Goal: Task Accomplishment & Management: Manage account settings

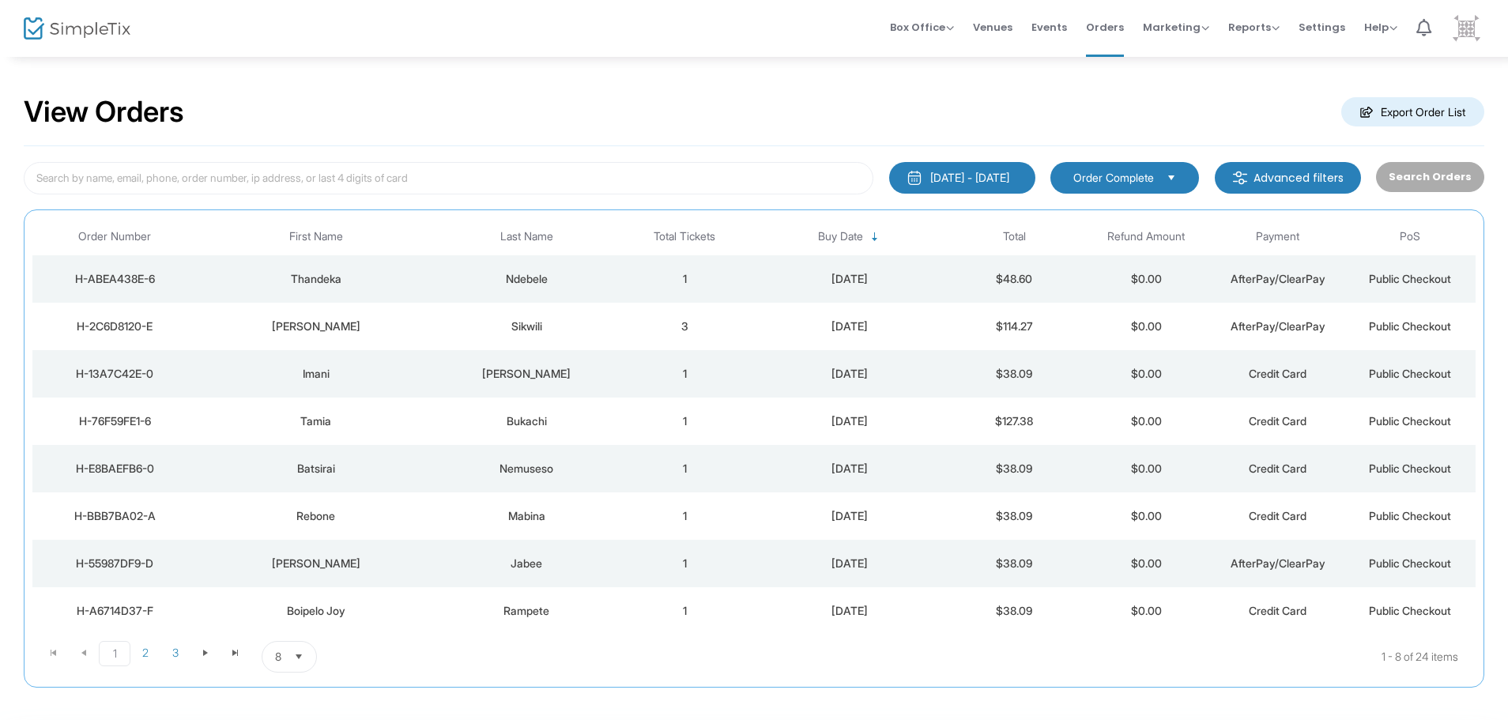
click at [1462, 28] on img at bounding box center [1466, 29] width 32 height 32
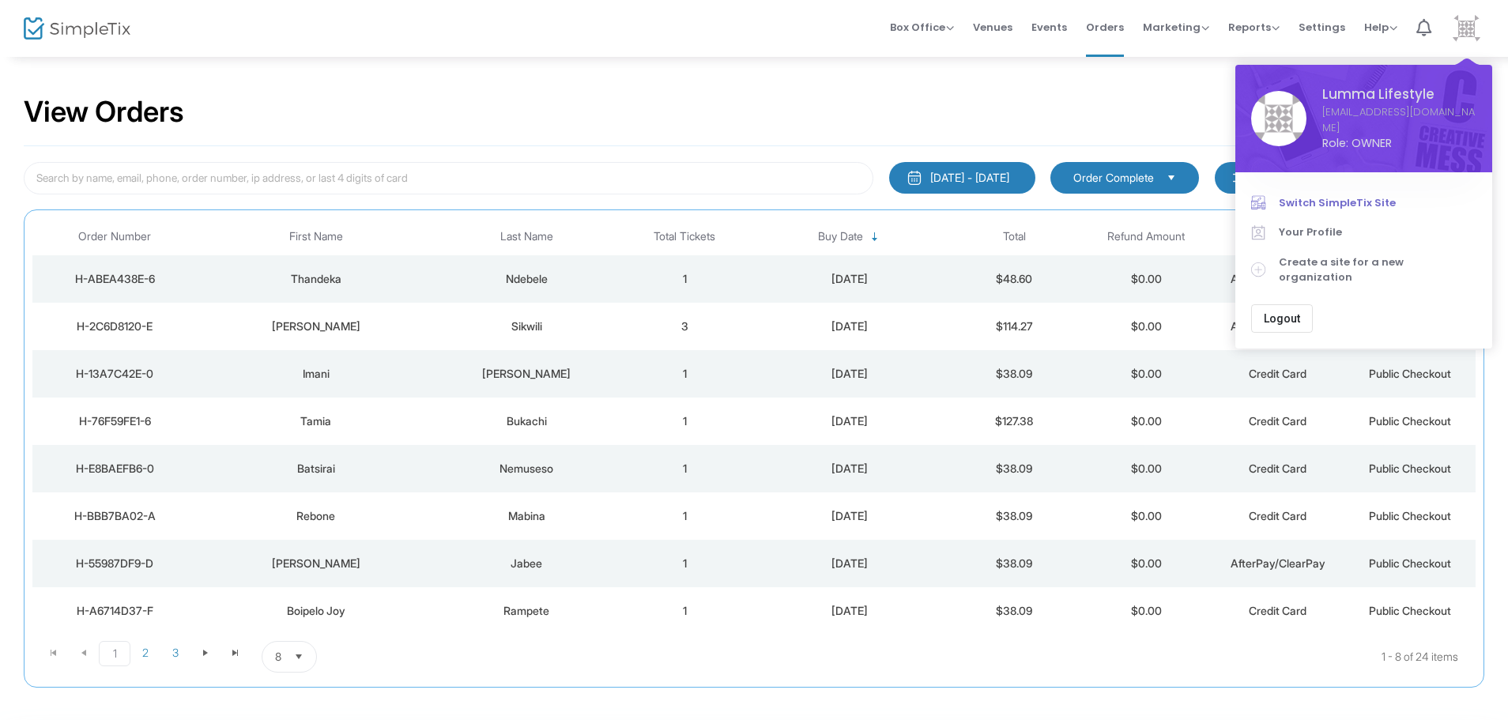
click at [1366, 192] on link "Switch SimpleTix Site" at bounding box center [1363, 203] width 225 height 30
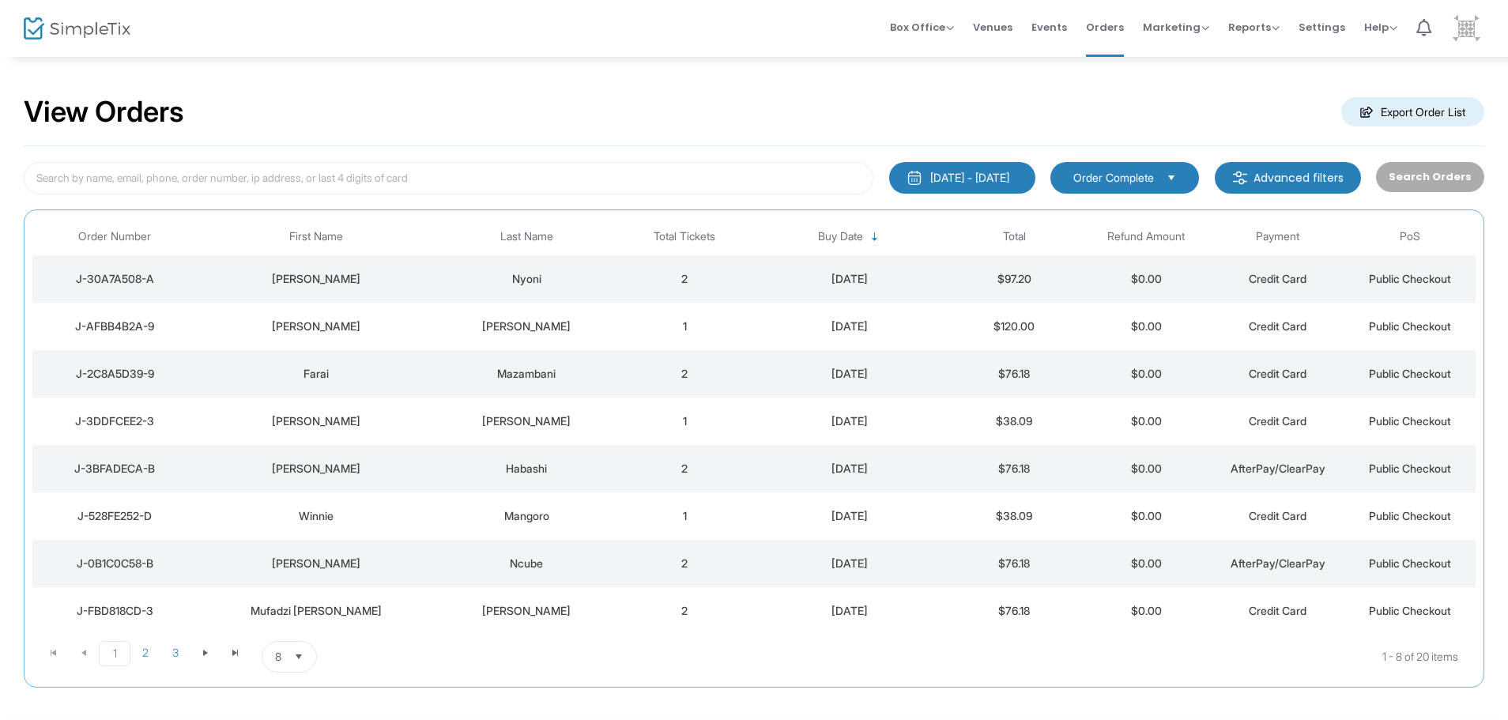
click at [1462, 28] on img at bounding box center [1466, 29] width 32 height 32
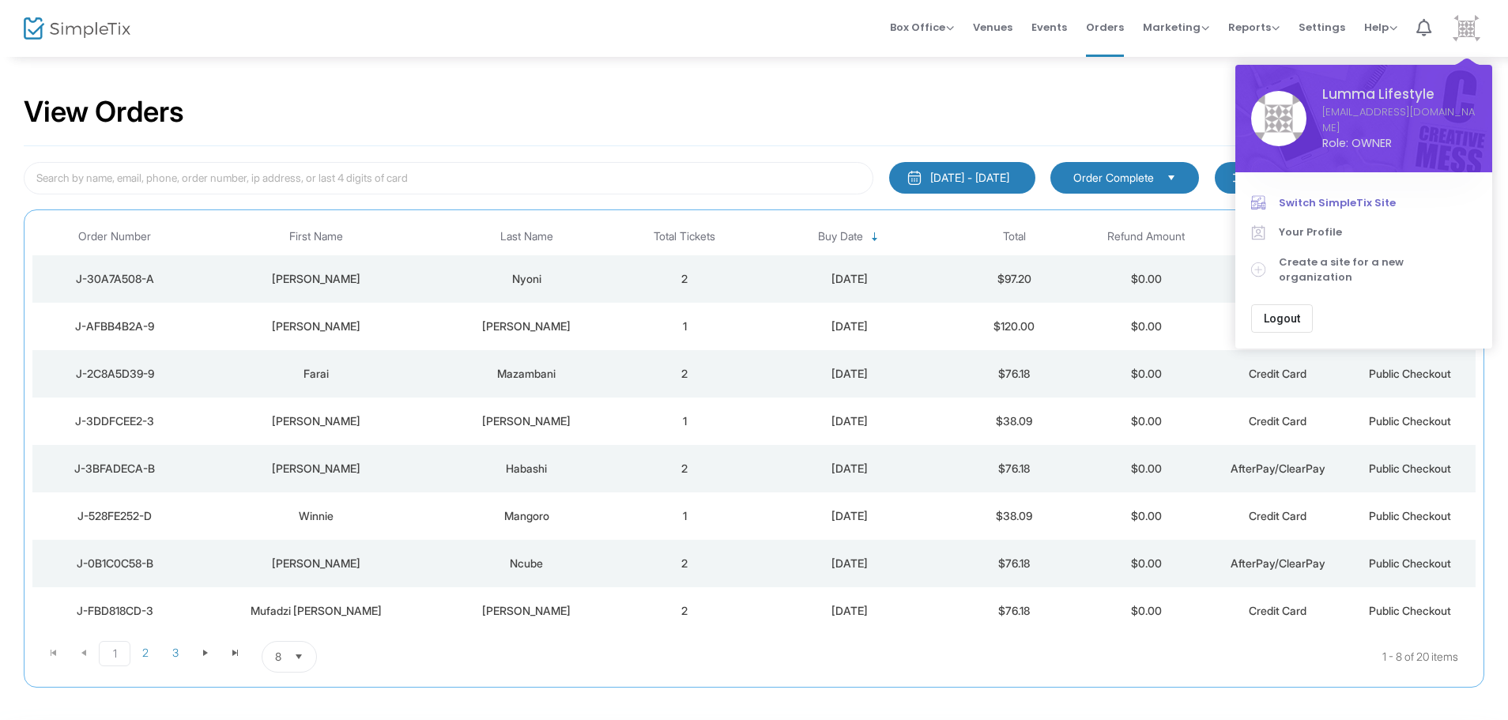
click at [1362, 205] on span "Switch SimpleTix Site" at bounding box center [1377, 203] width 198 height 16
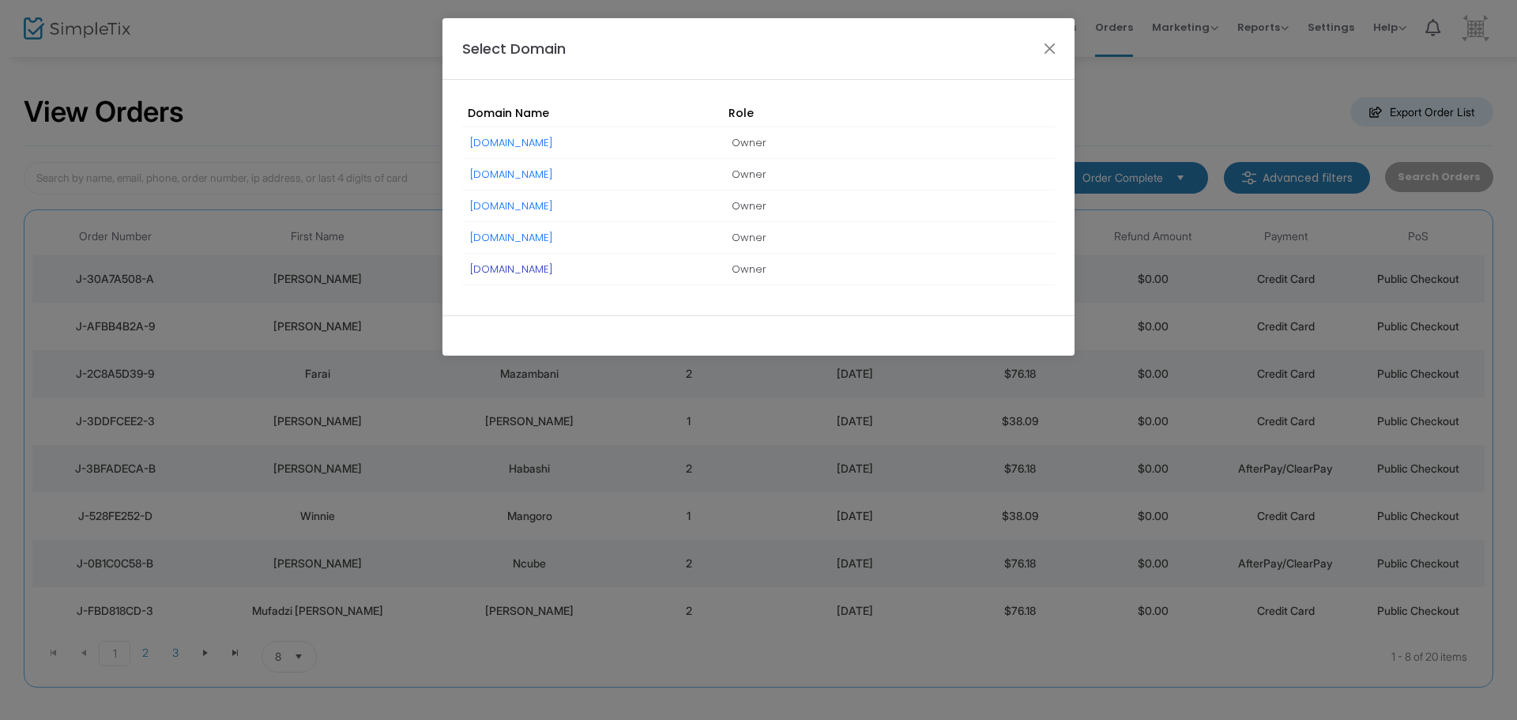
click at [553, 273] on link "[DOMAIN_NAME]" at bounding box center [511, 269] width 83 height 15
